Goal: Information Seeking & Learning: Learn about a topic

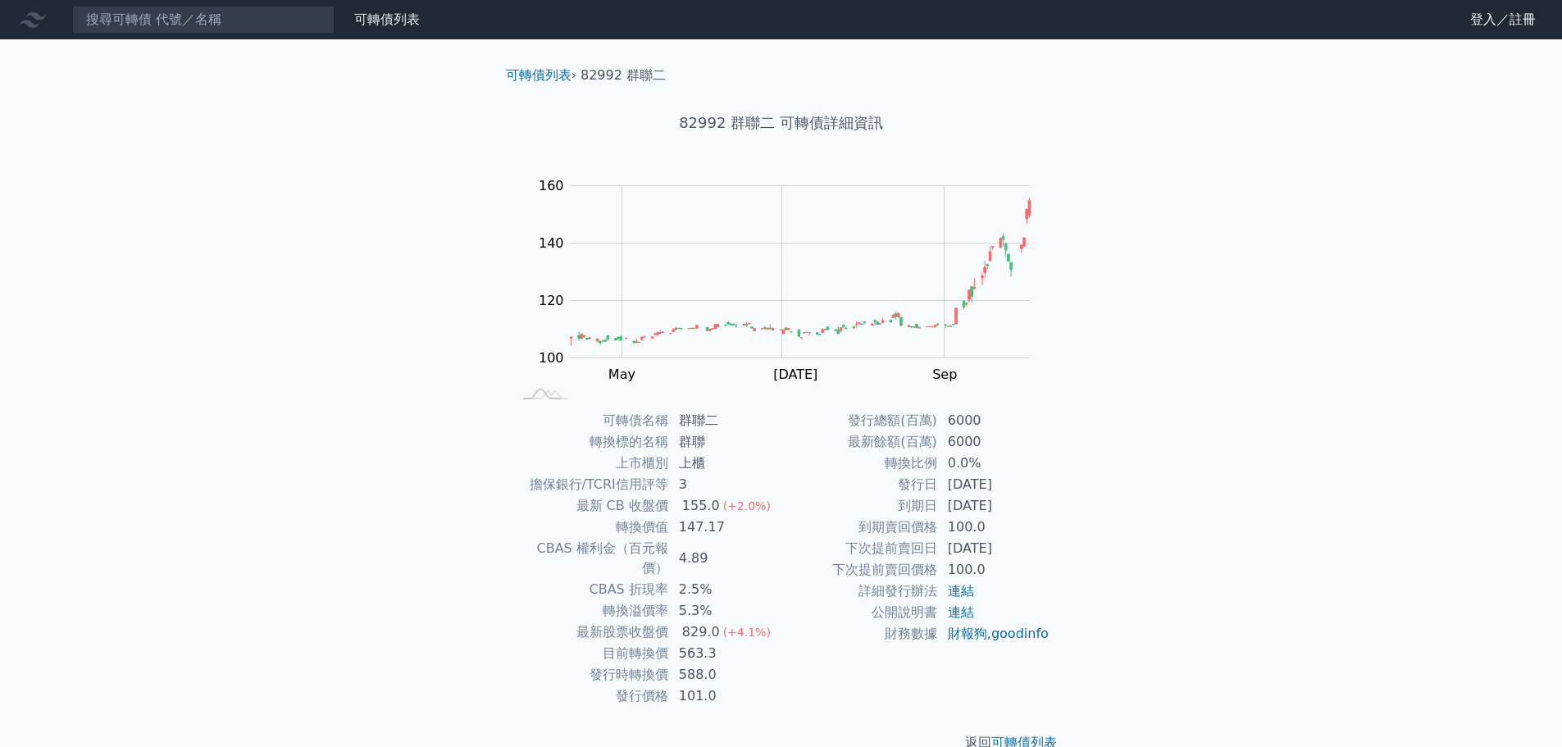
drag, startPoint x: 1289, startPoint y: 534, endPoint x: 1071, endPoint y: 527, distance: 219.0
click at [1280, 532] on div "可轉債列表 財務數據 可轉債列表 財務數據 登入／註冊 登入／註冊 可轉債列表 › 82992 群聯二 82992 群聯二 可轉債詳細資訊 Zoom Out …" at bounding box center [781, 389] width 1562 height 779
drag, startPoint x: 1121, startPoint y: 517, endPoint x: 1125, endPoint y: 506, distance: 12.2
click at [1123, 513] on div "可轉債列表 財務數據 可轉債列表 財務數據 登入／註冊 登入／註冊 可轉債列表 › 82992 群聯二 82992 群聯二 可轉債詳細資訊 Zoom Out …" at bounding box center [781, 389] width 1562 height 779
drag, startPoint x: 1134, startPoint y: 485, endPoint x: 1123, endPoint y: 471, distance: 18.2
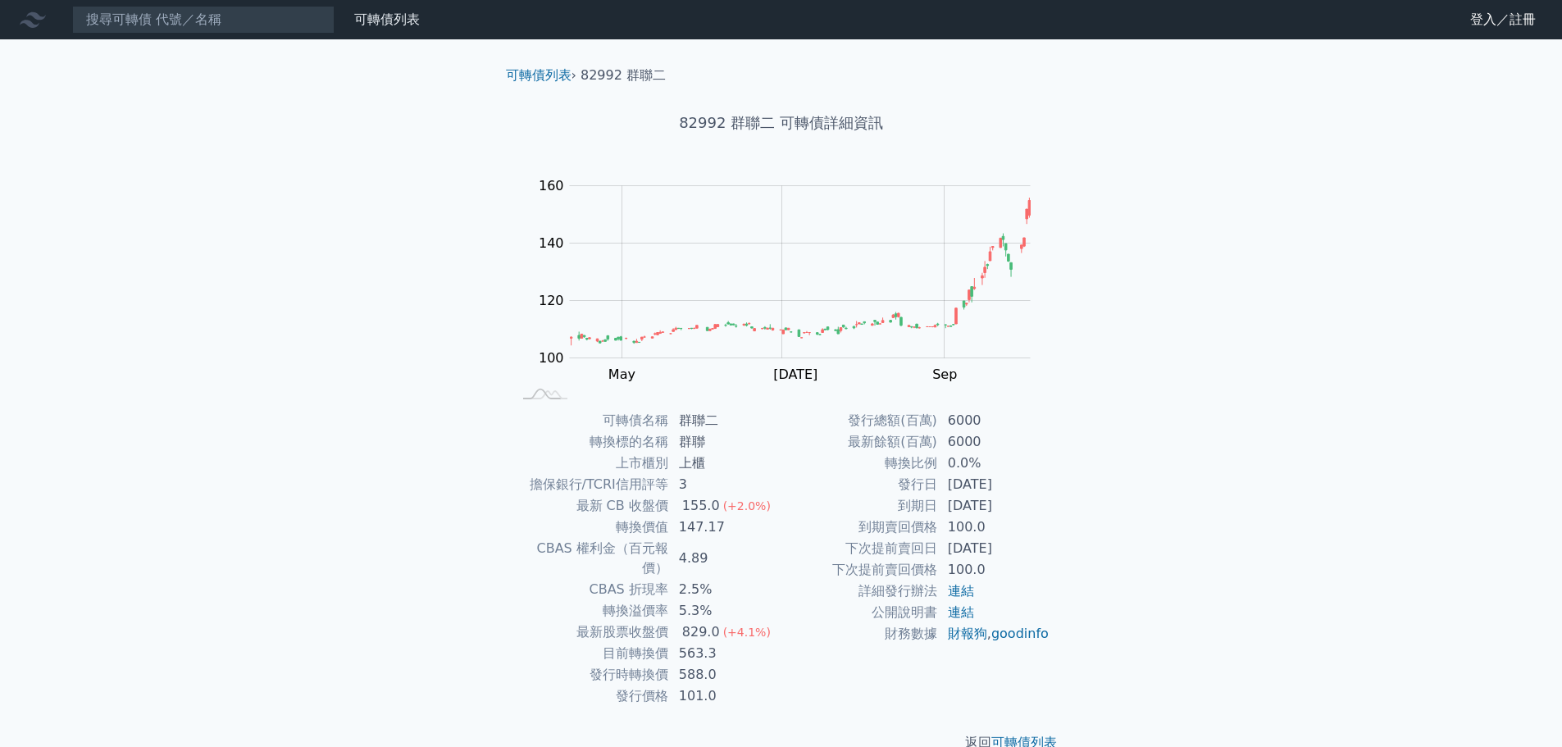
click at [1134, 482] on div "可轉債列表 財務數據 可轉債列表 財務數據 登入／註冊 登入／註冊 可轉債列表 › 82992 群聯二 82992 群聯二 可轉債詳細資訊 Zoom Out …" at bounding box center [781, 389] width 1562 height 779
click at [762, 600] on td "5.3%" at bounding box center [725, 610] width 112 height 21
click at [688, 622] on div "829.0" at bounding box center [701, 632] width 44 height 20
click at [702, 622] on div "829.0" at bounding box center [701, 632] width 44 height 20
click at [1149, 610] on div "可轉債列表 財務數據 可轉債列表 財務數據 登入／註冊 登入／註冊 可轉債列表 › 82992 群聯二 82992 群聯二 可轉債詳細資訊 Zoom Out …" at bounding box center [781, 389] width 1562 height 779
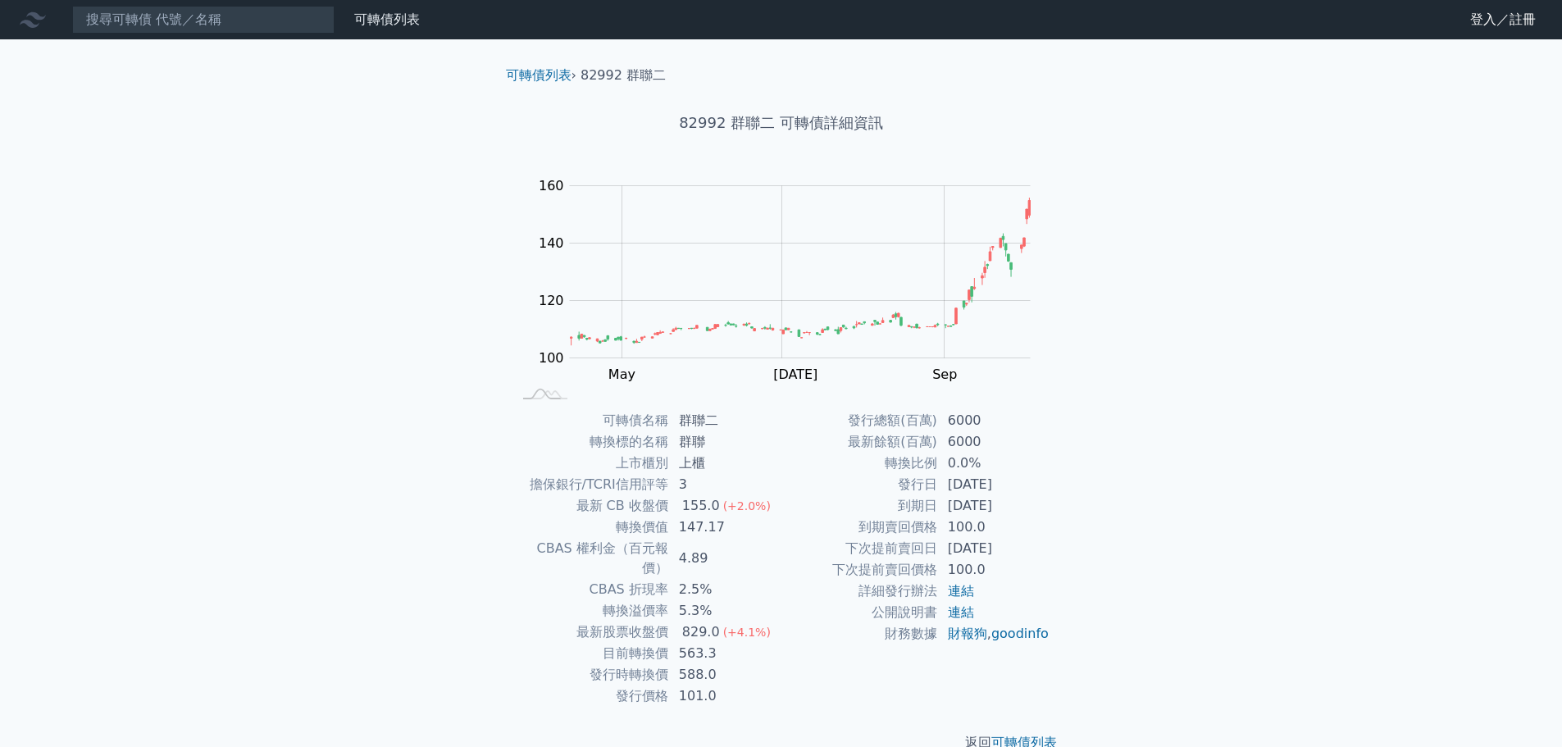
drag, startPoint x: 825, startPoint y: 583, endPoint x: 914, endPoint y: 562, distance: 91.7
click at [825, 583] on td "詳細發行辦法" at bounding box center [859, 590] width 157 height 21
drag, startPoint x: 1227, startPoint y: 550, endPoint x: 982, endPoint y: 548, distance: 245.1
click at [1217, 550] on div "可轉債列表 財務數據 可轉債列表 財務數據 登入／註冊 登入／註冊 可轉債列表 › 82992 群聯二 82992 群聯二 可轉債詳細資訊 Zoom Out …" at bounding box center [781, 389] width 1562 height 779
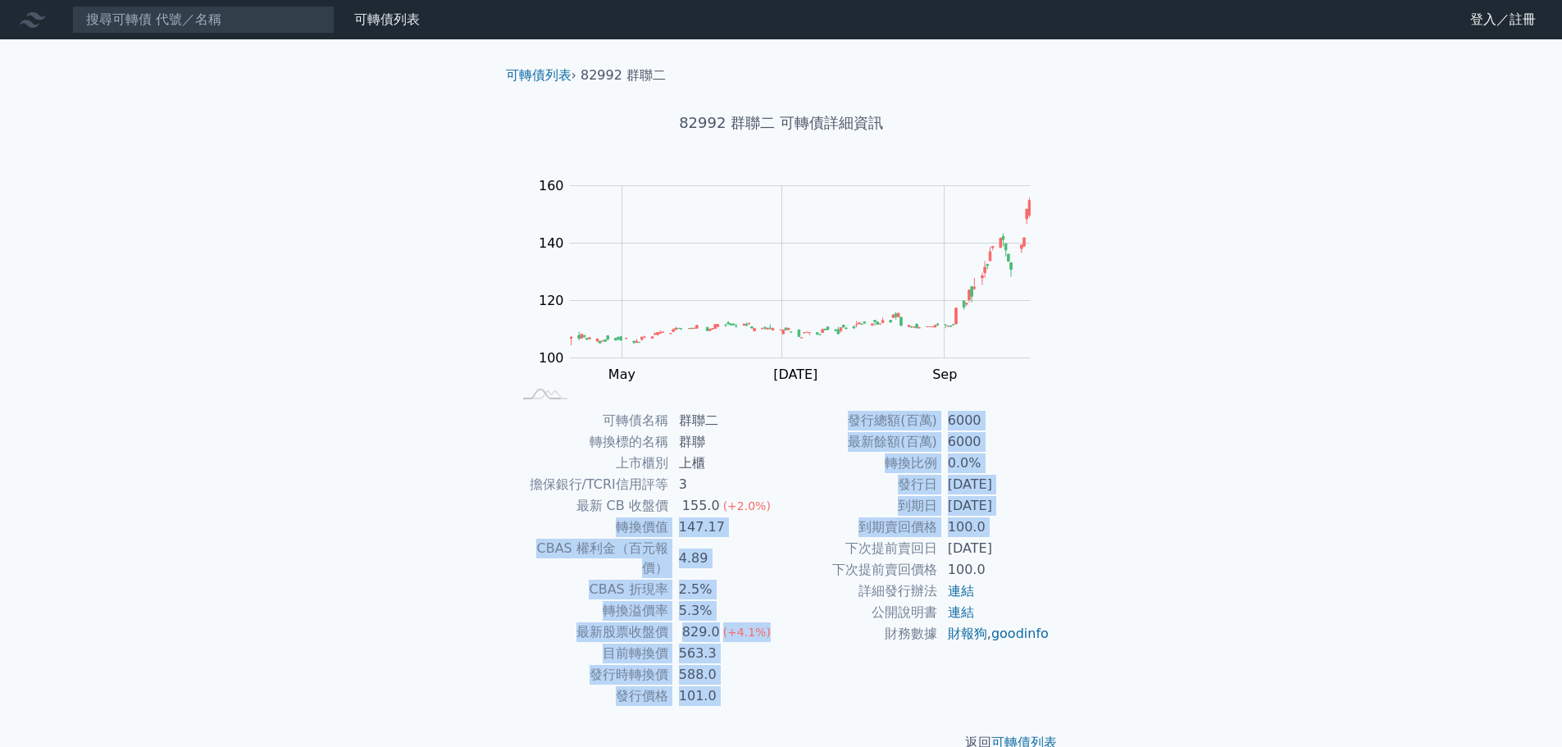
drag, startPoint x: 802, startPoint y: 534, endPoint x: 611, endPoint y: 532, distance: 191.0
click at [611, 532] on div "可轉債名稱 群聯二 轉換標的名稱 群聯 上市櫃別 上櫃 擔保銀行/TCRI信用評等 3 最新 CB 收盤價 155.0 (+2.0%) 轉換價值 147.17…" at bounding box center [781, 558] width 577 height 297
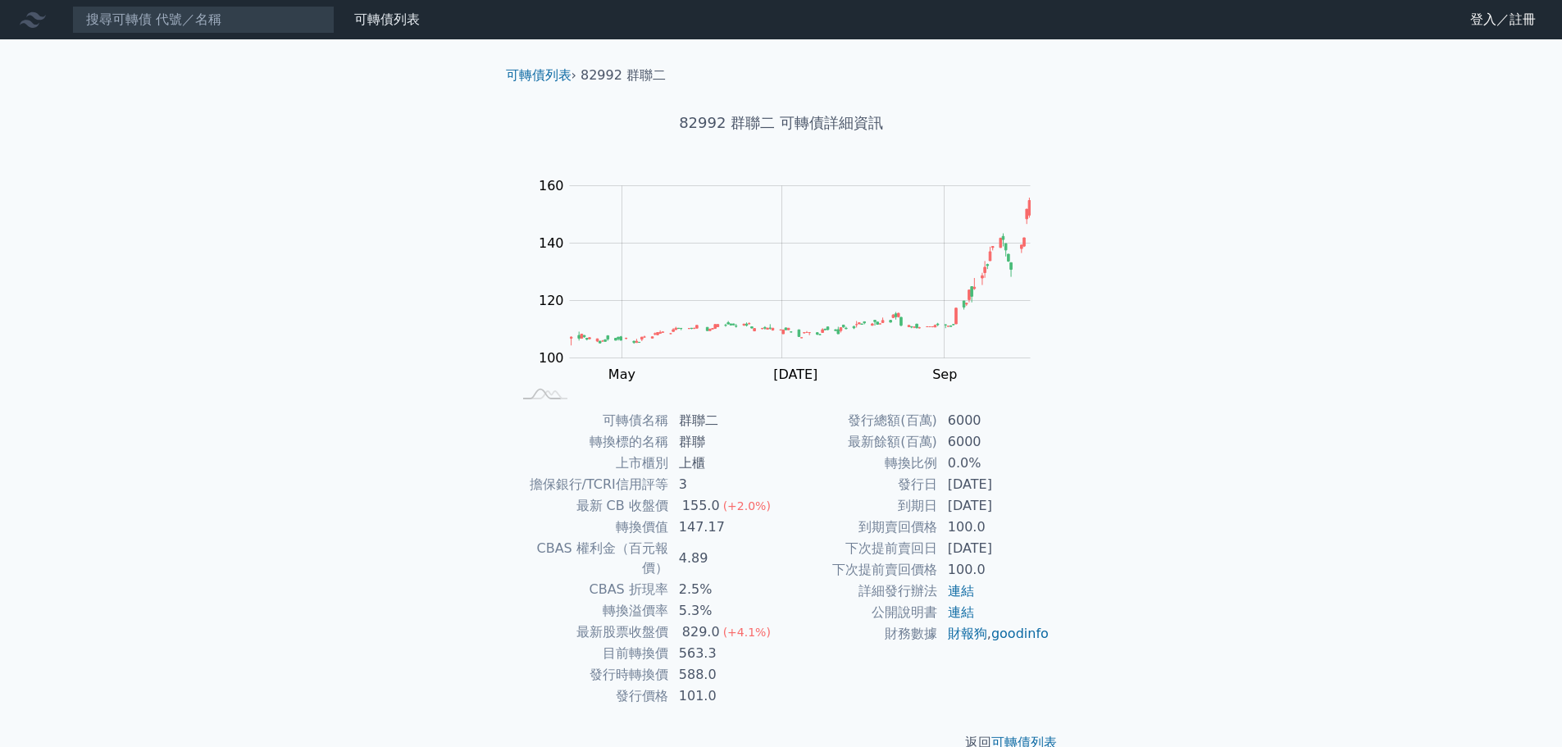
click at [1152, 530] on div "可轉債列表 財務數據 可轉債列表 財務數據 登入／註冊 登入／註冊 可轉債列表 › 82992 群聯二 82992 群聯二 可轉債詳細資訊 Zoom Out …" at bounding box center [781, 389] width 1562 height 779
click at [1154, 525] on div "可轉債列表 財務數據 可轉債列表 財務數據 登入／註冊 登入／註冊 可轉債列表 › 82992 群聯二 82992 群聯二 可轉債詳細資訊 Zoom Out …" at bounding box center [781, 389] width 1562 height 779
